Goal: Transaction & Acquisition: Book appointment/travel/reservation

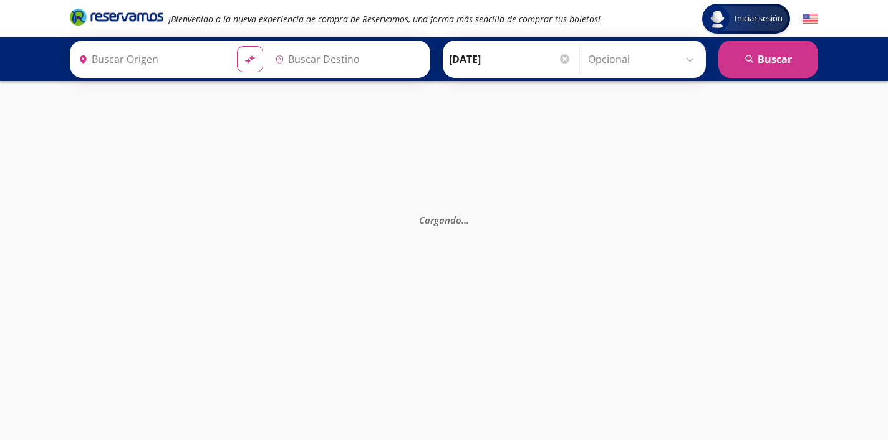
type input "[GEOGRAPHIC_DATA], [GEOGRAPHIC_DATA]"
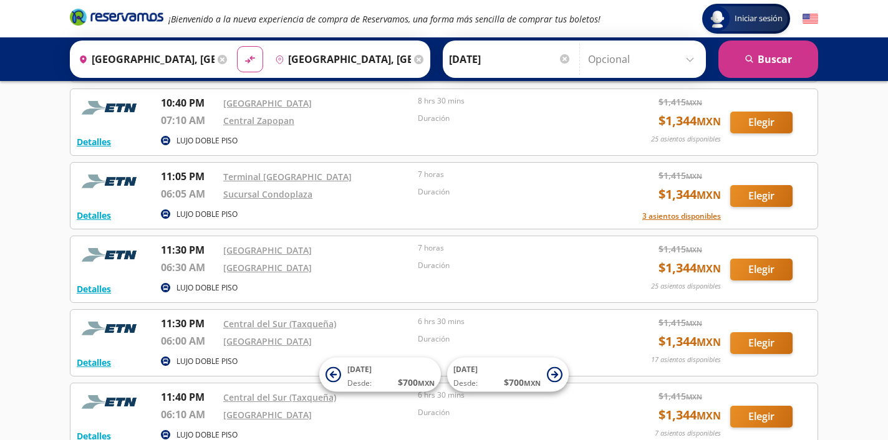
scroll to position [1382, 0]
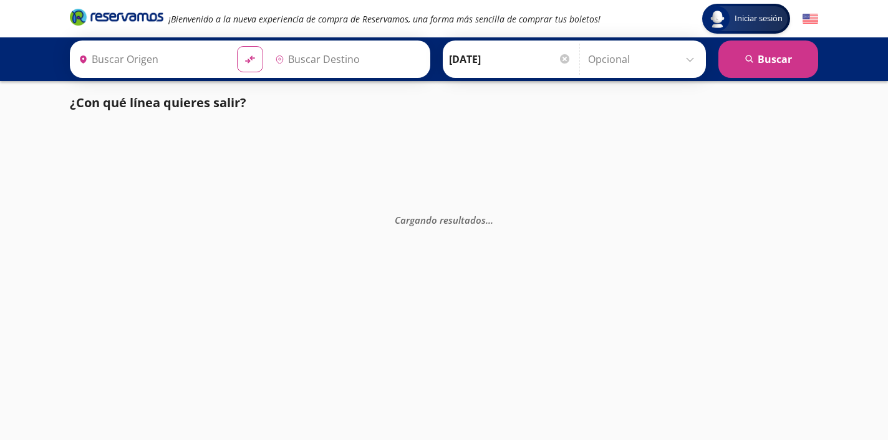
type input "[GEOGRAPHIC_DATA], [GEOGRAPHIC_DATA]"
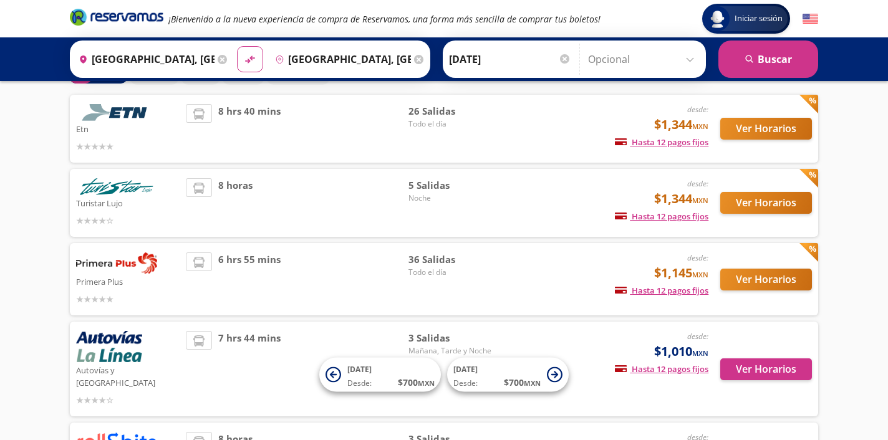
scroll to position [77, 0]
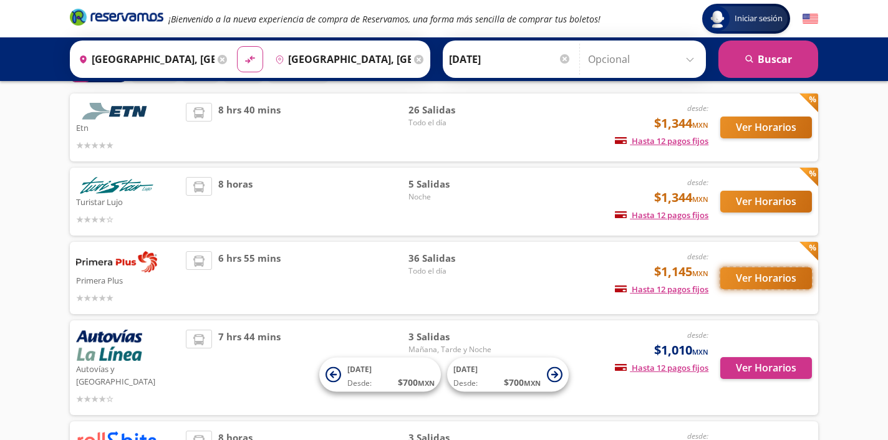
click at [751, 276] on button "Ver Horarios" at bounding box center [766, 279] width 92 height 22
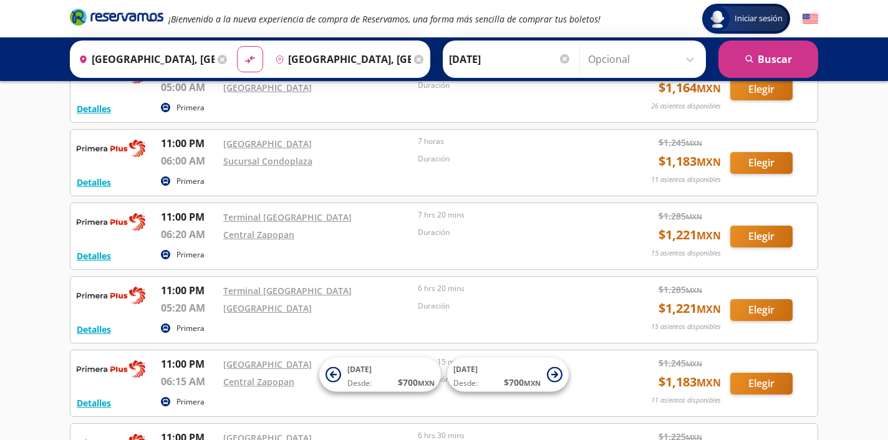
scroll to position [1864, 0]
